Goal: Transaction & Acquisition: Purchase product/service

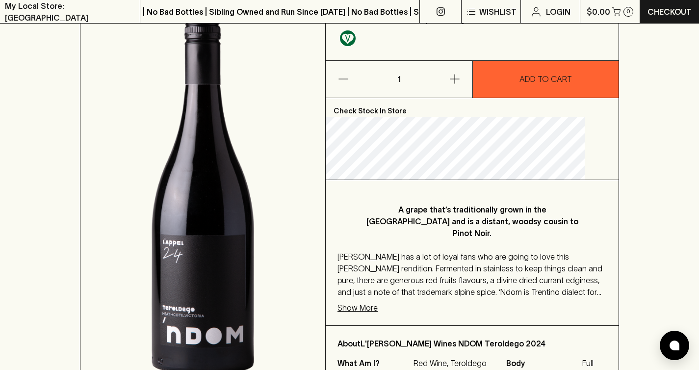
scroll to position [235, 0]
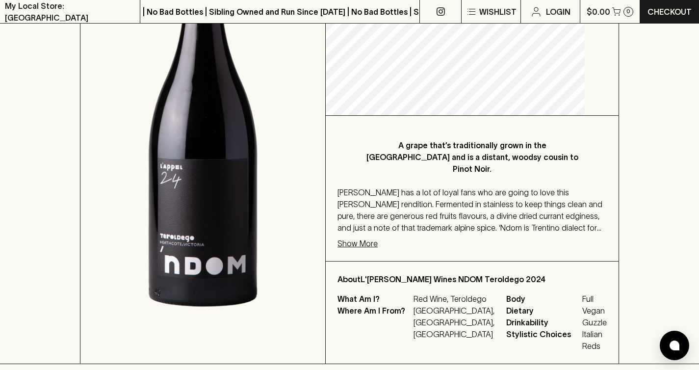
drag, startPoint x: 409, startPoint y: 184, endPoint x: 459, endPoint y: 225, distance: 64.5
click at [459, 225] on div "A grape that’s traditionally grown in the Italian Alps and is a distant, woodsy…" at bounding box center [471, 188] width 293 height 145
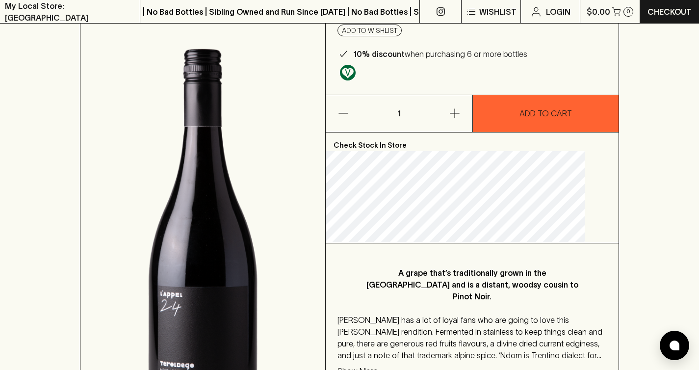
scroll to position [0, 0]
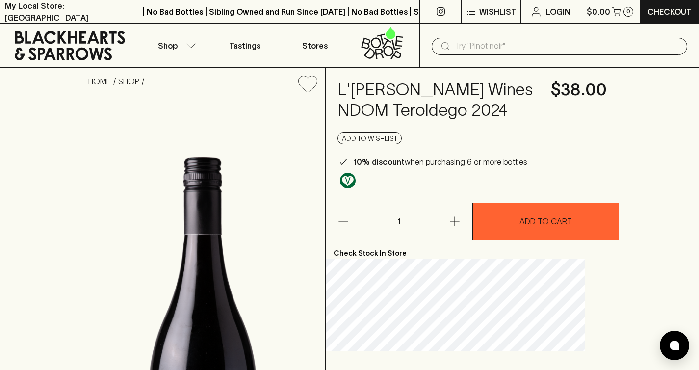
click at [377, 85] on h4 "L'appel Wines NDOM Teroldego 2024" at bounding box center [437, 99] width 201 height 41
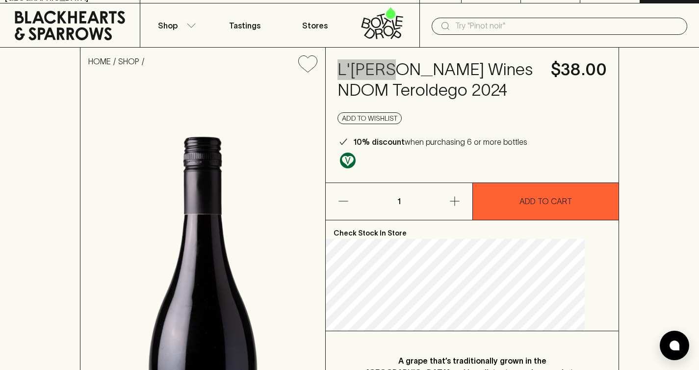
scroll to position [57, 0]
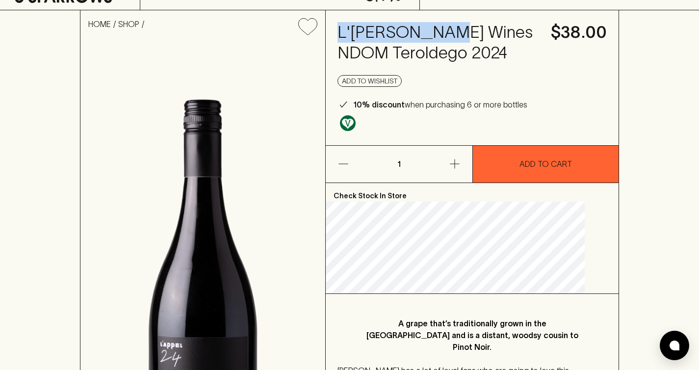
drag, startPoint x: 457, startPoint y: 31, endPoint x: 351, endPoint y: 26, distance: 106.0
click at [351, 26] on div "L'appel Wines NDOM Teroldego 2024 $38.00 Add to wishlist 10% discount when purc…" at bounding box center [471, 77] width 293 height 135
click at [414, 26] on h4 "L'appel Wines NDOM Teroldego 2024" at bounding box center [437, 42] width 201 height 41
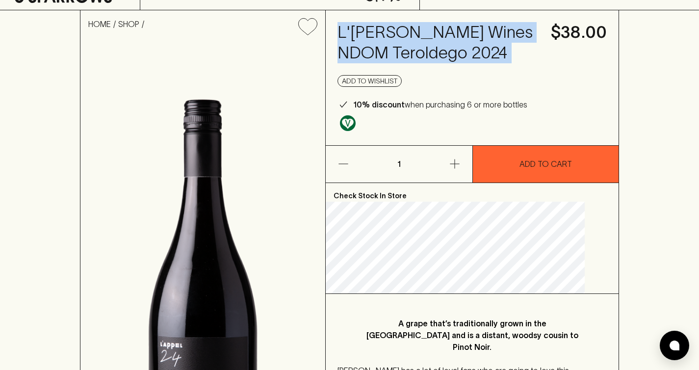
click at [414, 26] on h4 "L'appel Wines NDOM Teroldego 2024" at bounding box center [437, 42] width 201 height 41
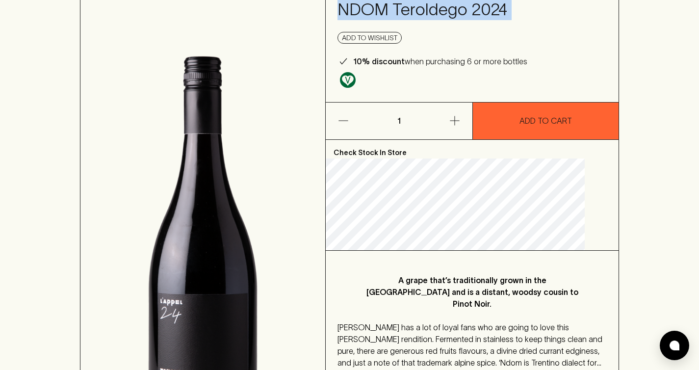
scroll to position [0, 0]
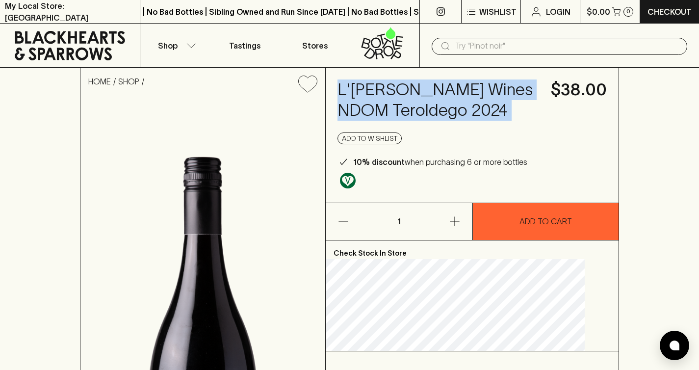
click at [391, 91] on h4 "L'appel Wines NDOM Teroldego 2024" at bounding box center [437, 99] width 201 height 41
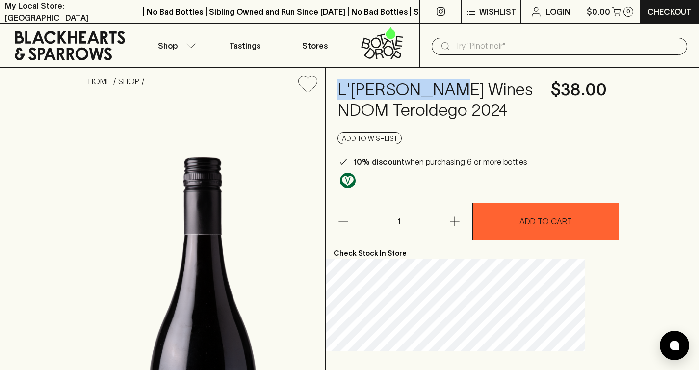
drag, startPoint x: 353, startPoint y: 87, endPoint x: 455, endPoint y: 92, distance: 101.6
click at [455, 92] on div "L'appel Wines NDOM Teroldego 2024 $38.00 Add to wishlist 10% discount when purc…" at bounding box center [471, 135] width 293 height 135
copy h4 "L'appel Wines"
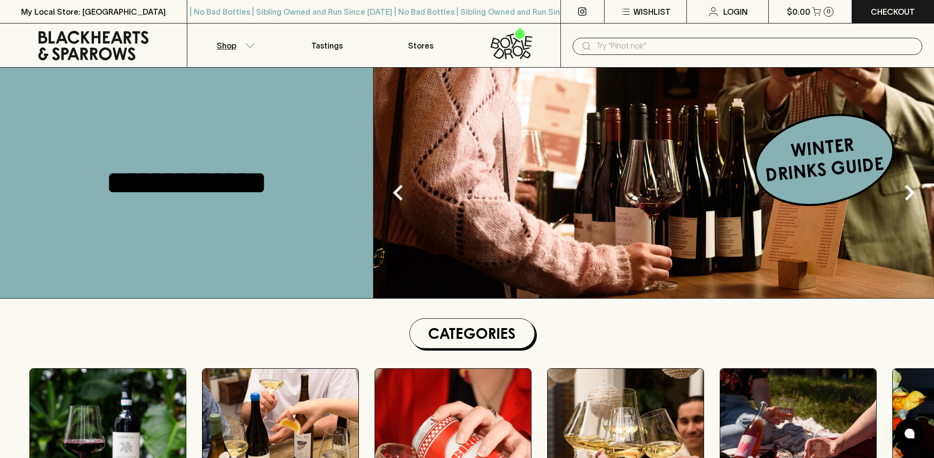
click at [244, 53] on button "Shop" at bounding box center [233, 46] width 93 height 44
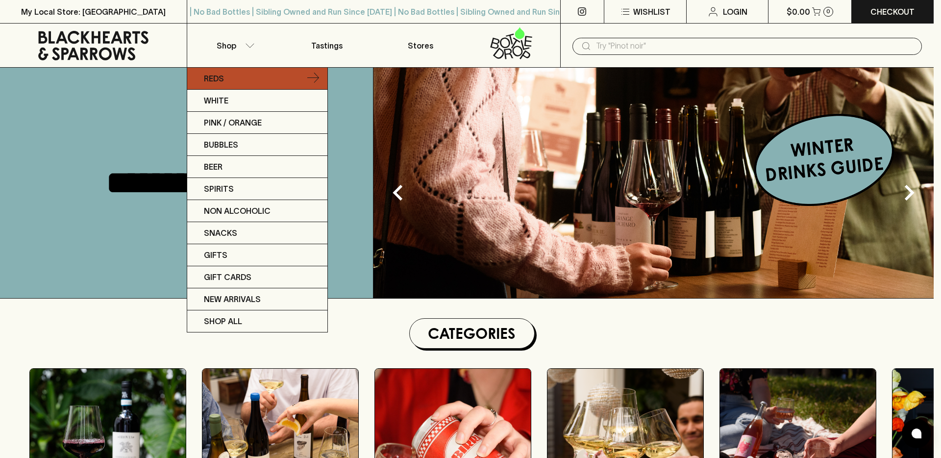
click at [247, 83] on link "Reds" at bounding box center [257, 79] width 140 height 22
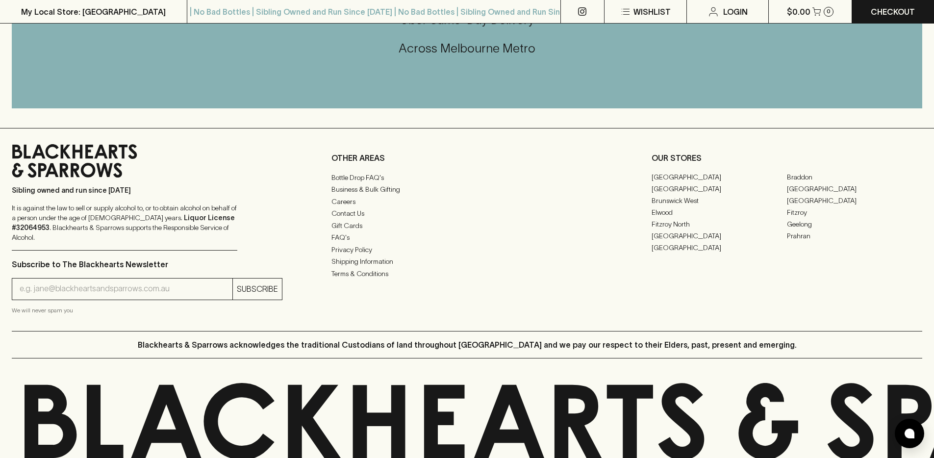
scroll to position [1299, 0]
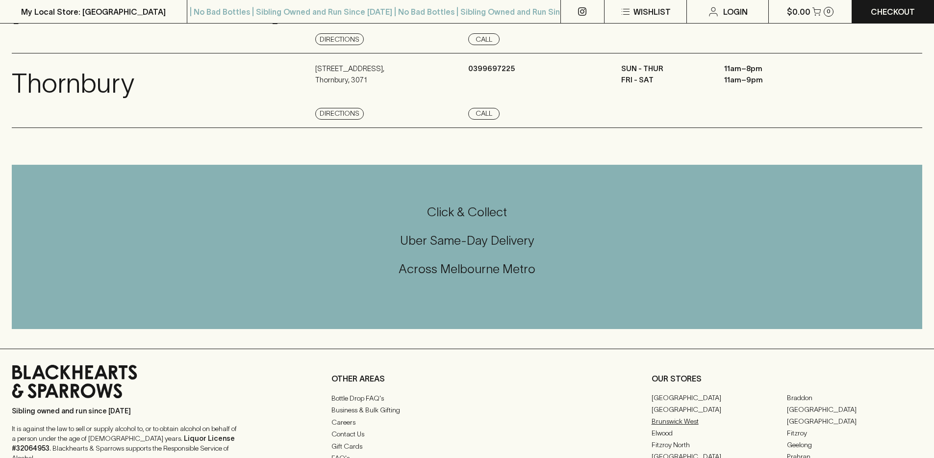
scroll to position [1299, 0]
